Goal: Register for event/course

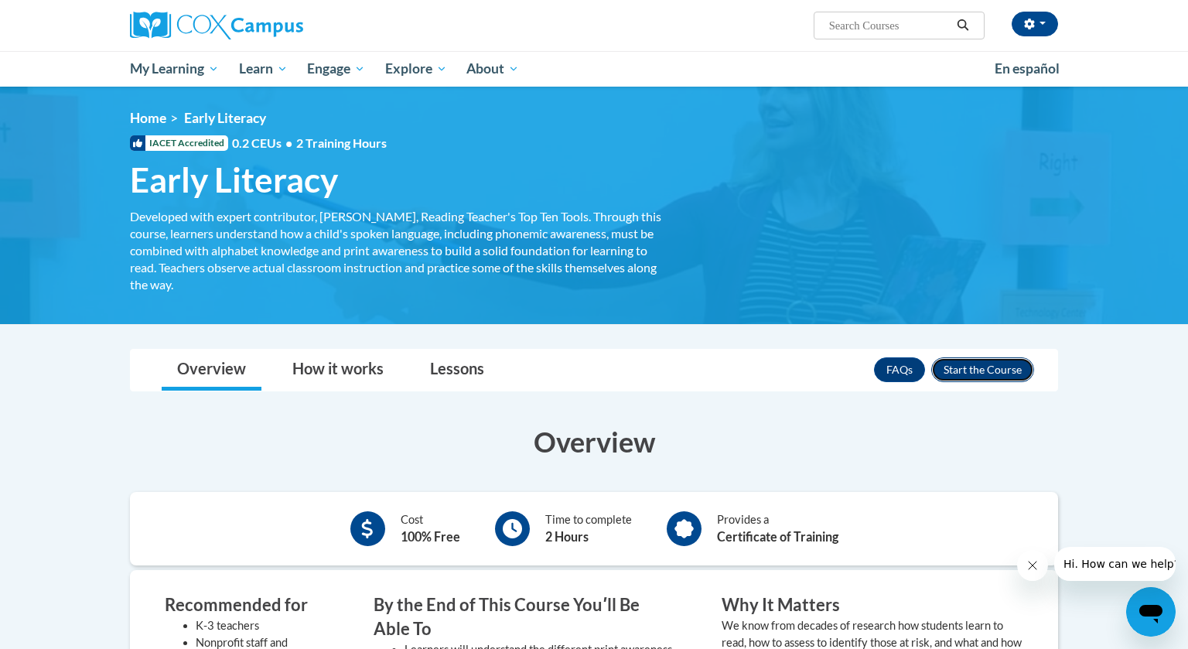
click at [970, 372] on button "Enroll" at bounding box center [982, 369] width 103 height 25
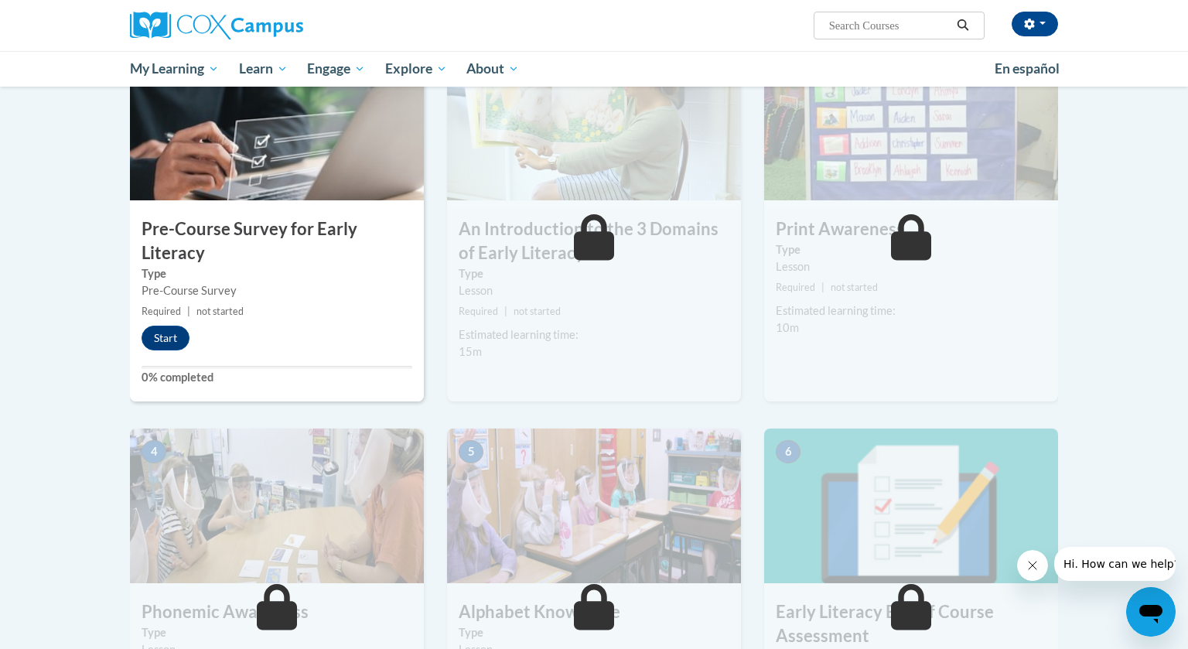
scroll to position [382, 0]
click at [166, 338] on button "Start" at bounding box center [166, 337] width 48 height 25
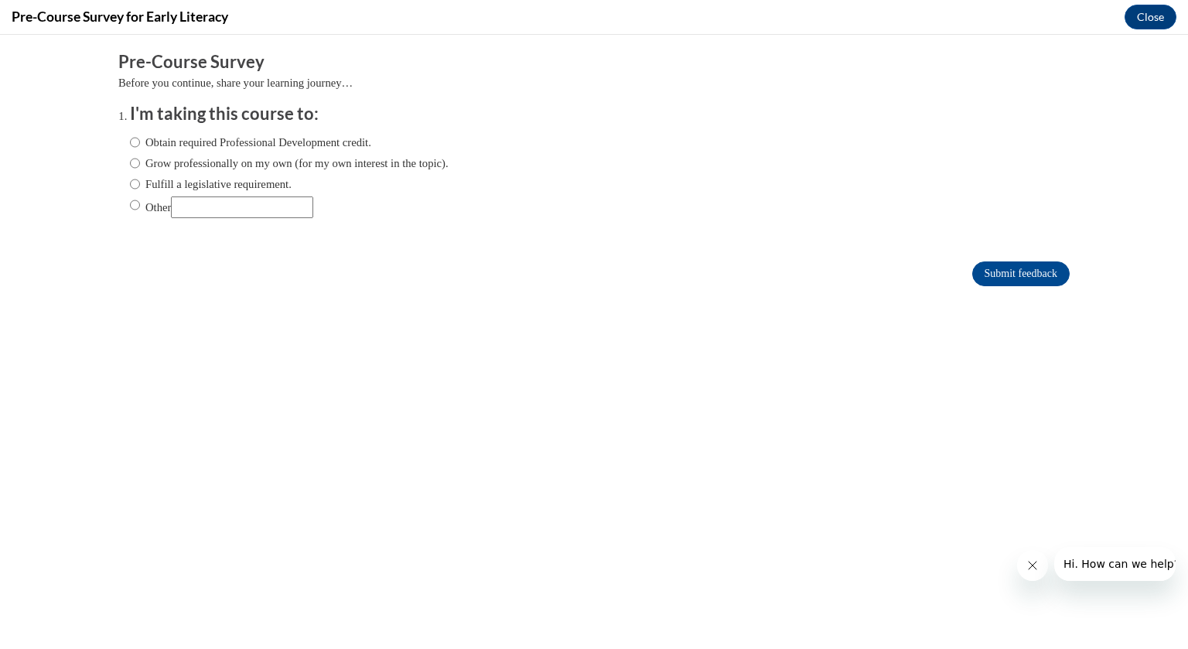
scroll to position [0, 0]
click at [135, 182] on input "Fulfill a legislative requirement." at bounding box center [135, 184] width 10 height 17
radio input "true"
click at [992, 278] on input "Submit feedback" at bounding box center [1020, 273] width 97 height 25
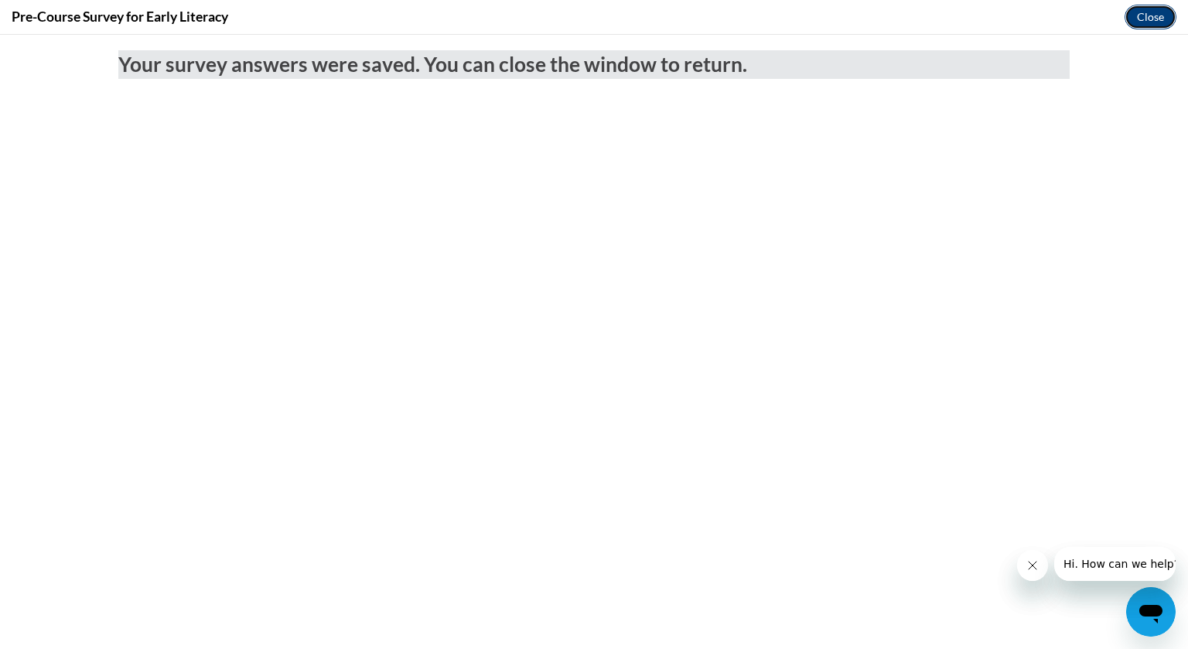
click at [1153, 17] on button "Close" at bounding box center [1151, 17] width 52 height 25
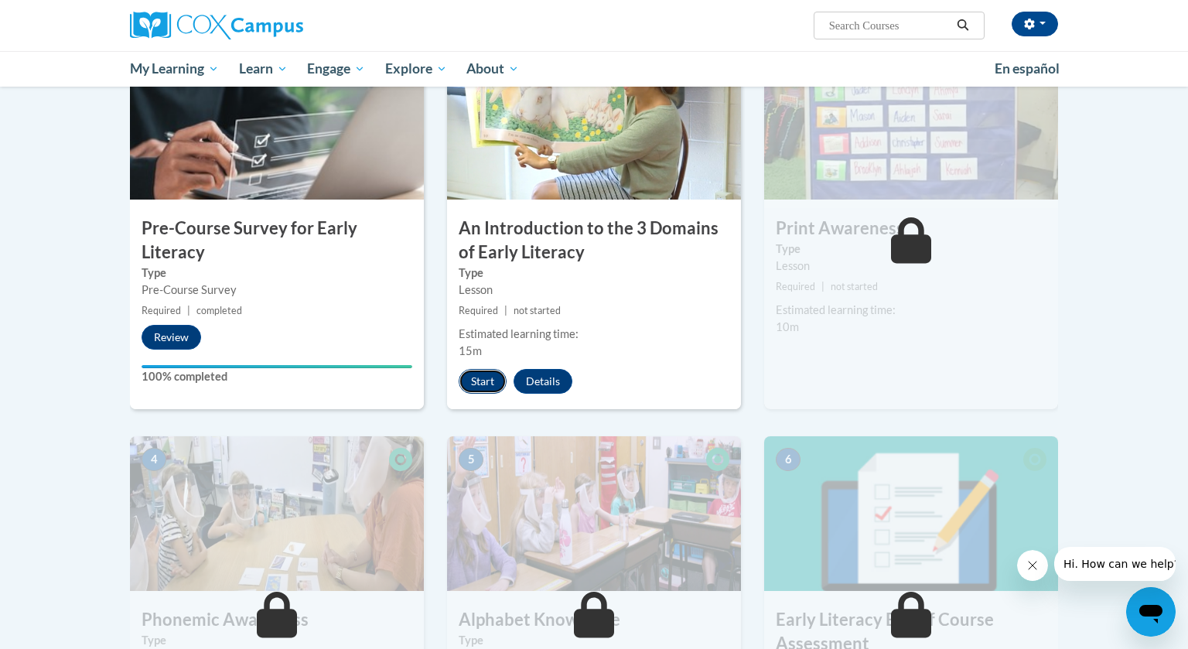
click at [476, 381] on button "Start" at bounding box center [483, 381] width 48 height 25
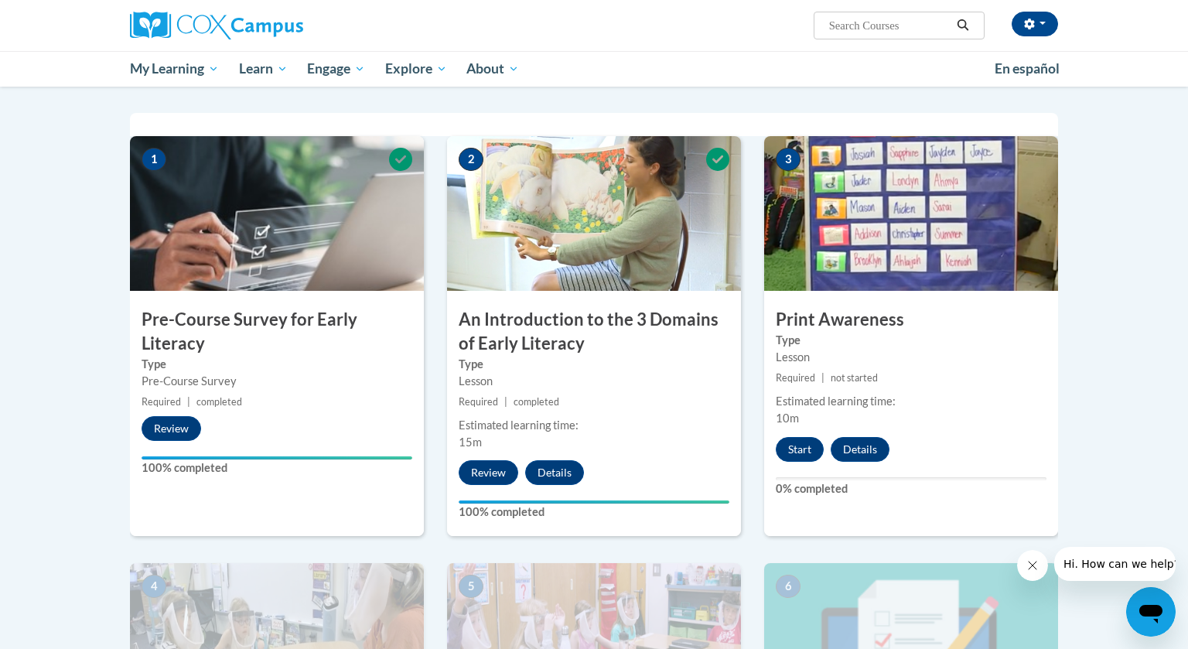
scroll to position [294, 0]
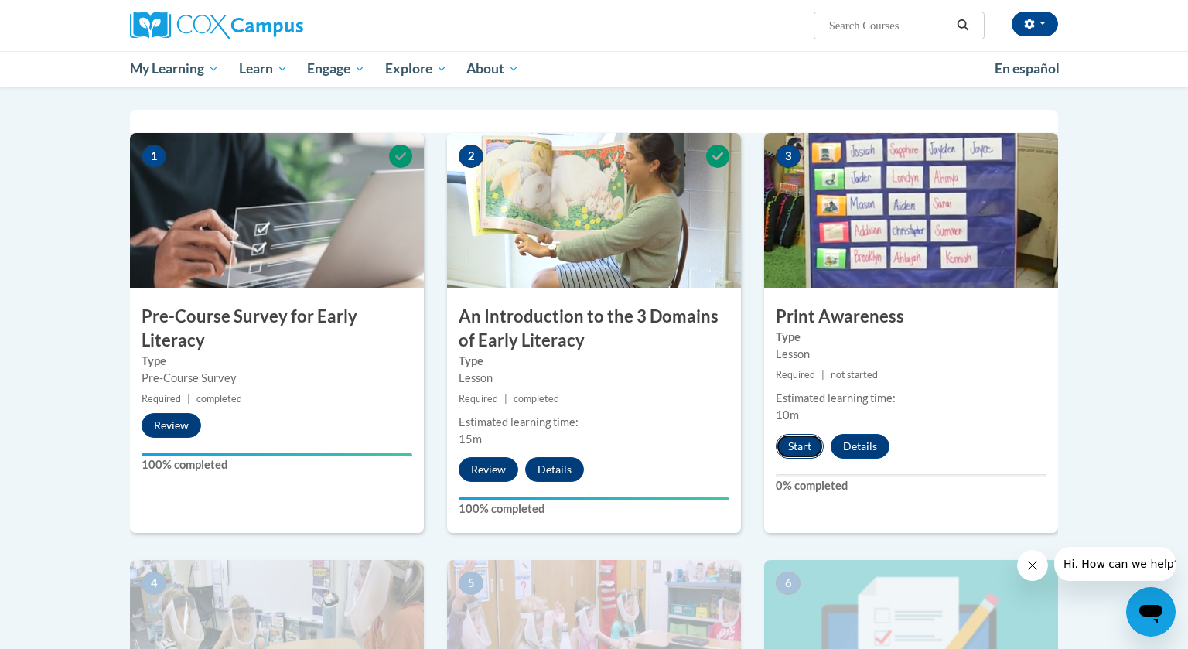
click at [799, 453] on button "Start" at bounding box center [800, 446] width 48 height 25
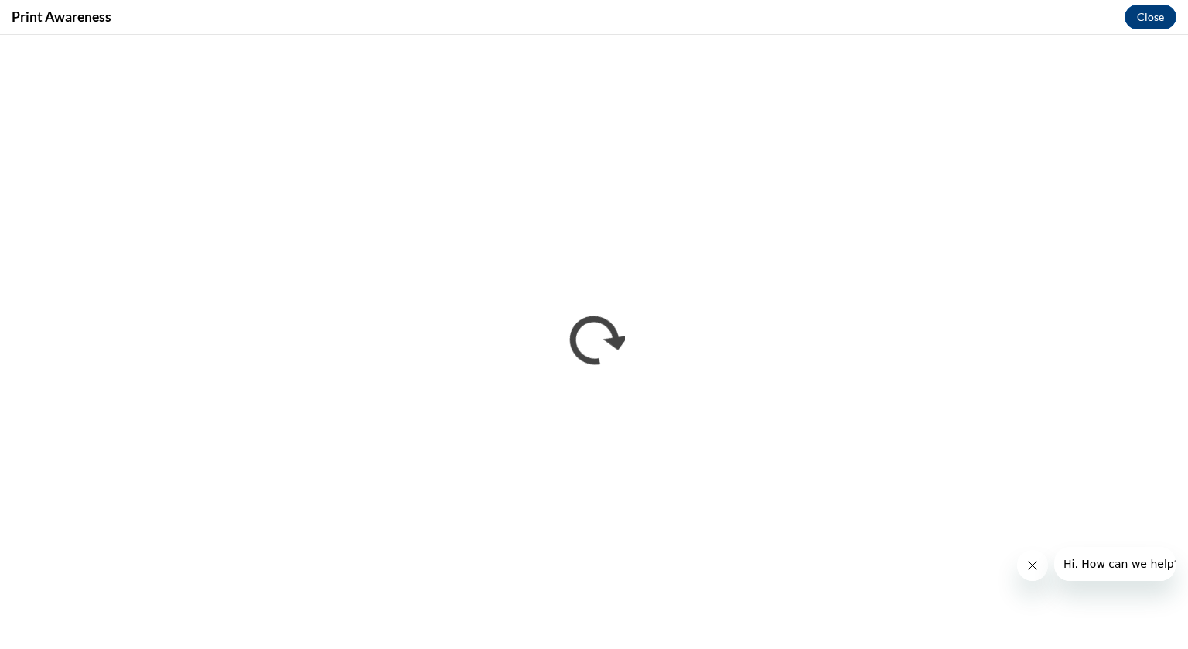
scroll to position [0, 0]
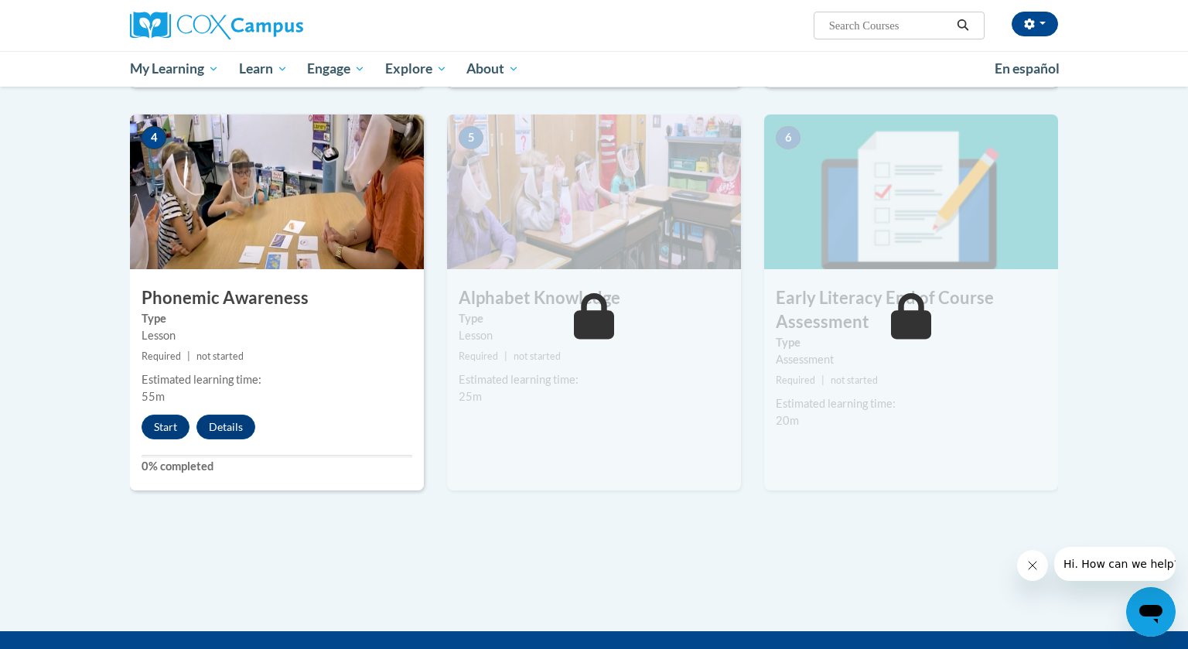
scroll to position [736, 0]
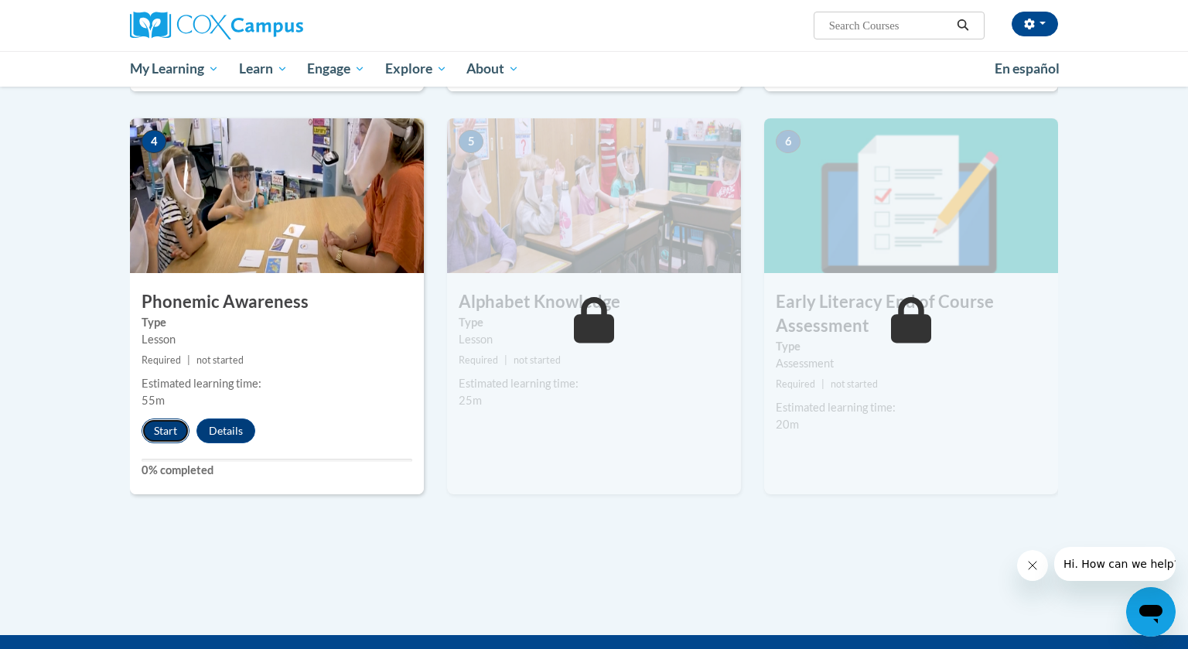
click at [166, 433] on button "Start" at bounding box center [166, 430] width 48 height 25
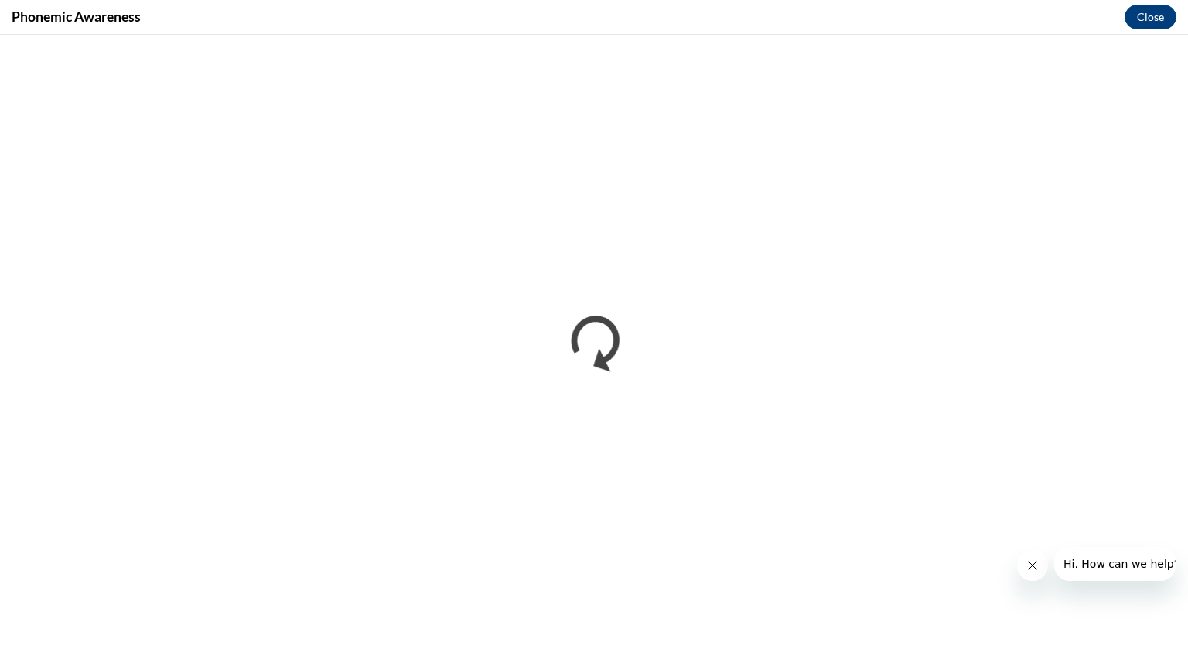
scroll to position [0, 0]
